Goal: Information Seeking & Learning: Learn about a topic

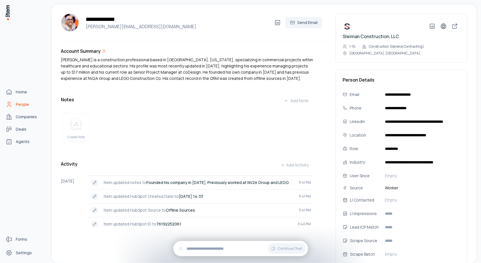
click at [19, 104] on span "People" at bounding box center [22, 104] width 13 height 6
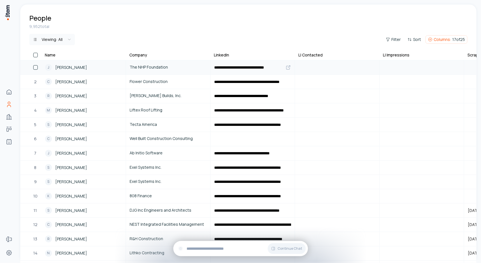
click at [87, 66] on span "Joseph Patrick Weatherly" at bounding box center [71, 67] width 32 height 6
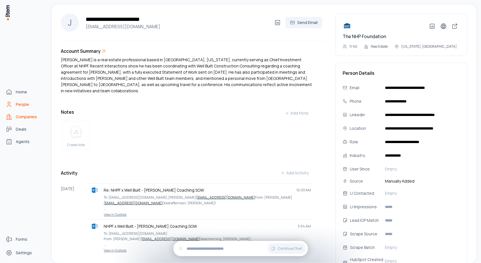
click at [7, 118] on icon "Companies" at bounding box center [8, 116] width 2 height 5
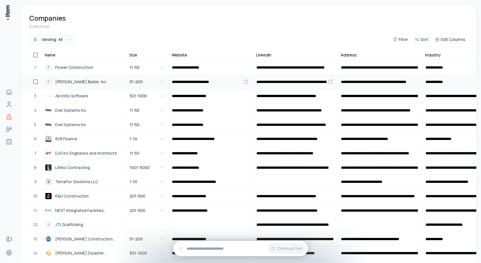
click at [86, 80] on span "Thompson Builds, Inc." at bounding box center [81, 82] width 52 height 6
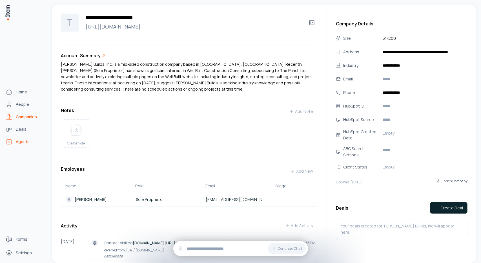
click at [23, 140] on span "Agents" at bounding box center [23, 142] width 14 height 6
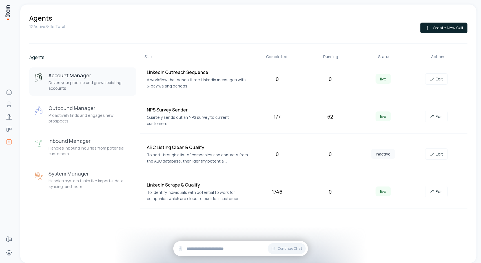
click at [324, 19] on div "Agents" at bounding box center [248, 18] width 438 height 9
click at [83, 145] on p "Handles inbound inquiries from potential customers" at bounding box center [89, 150] width 83 height 11
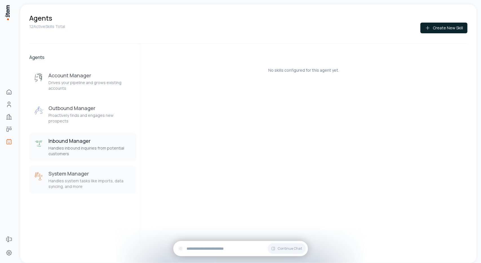
click at [82, 178] on p "Handles system tasks like imports, data syncing, and more" at bounding box center [89, 183] width 83 height 11
